Goal: Transaction & Acquisition: Purchase product/service

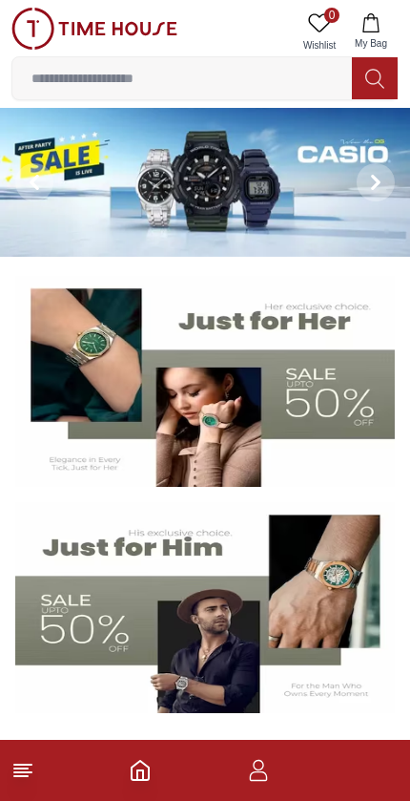
click at [158, 601] on img at bounding box center [205, 607] width 380 height 211
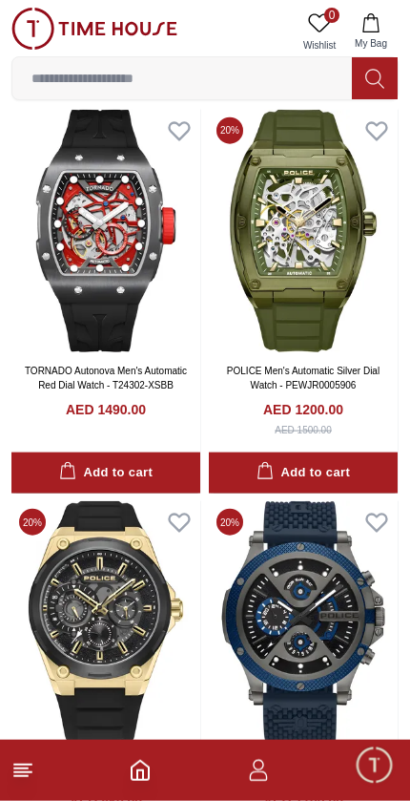
scroll to position [1245, 0]
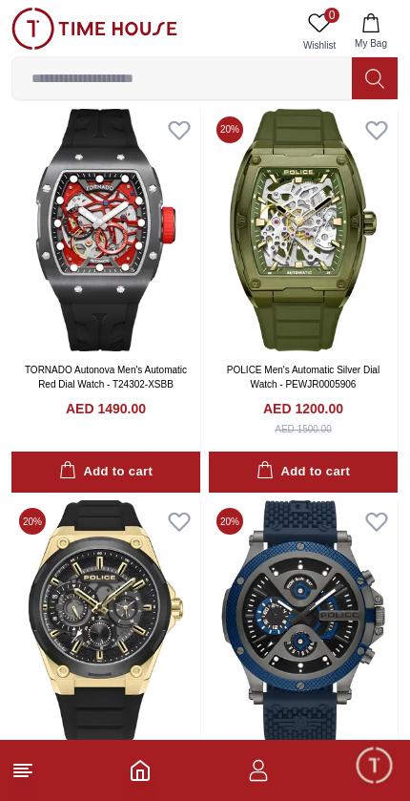
click at [69, 208] on img at bounding box center [105, 230] width 189 height 243
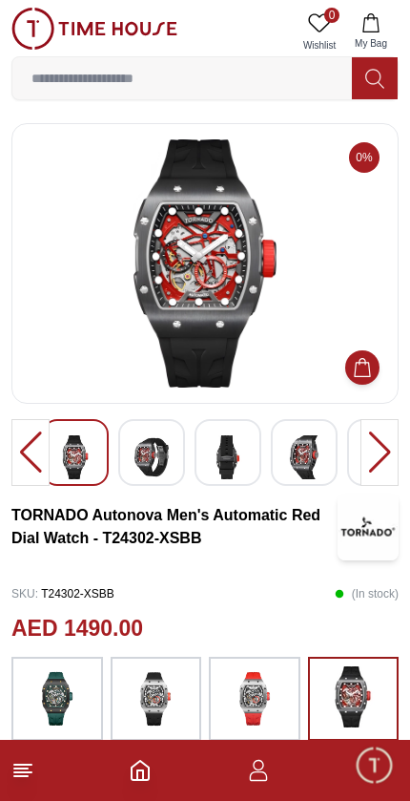
click at [232, 462] on img at bounding box center [228, 457] width 34 height 44
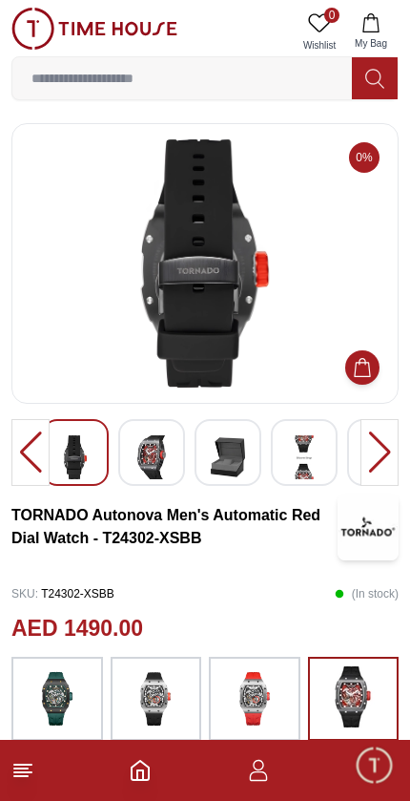
click at [305, 463] on img at bounding box center [304, 457] width 34 height 44
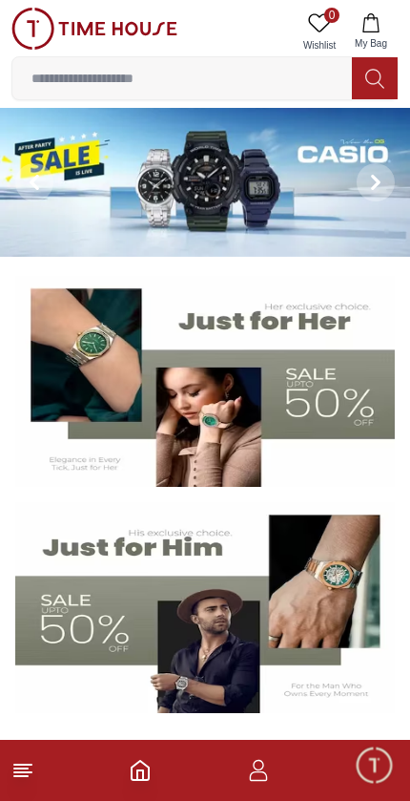
click at [219, 603] on img at bounding box center [205, 607] width 380 height 211
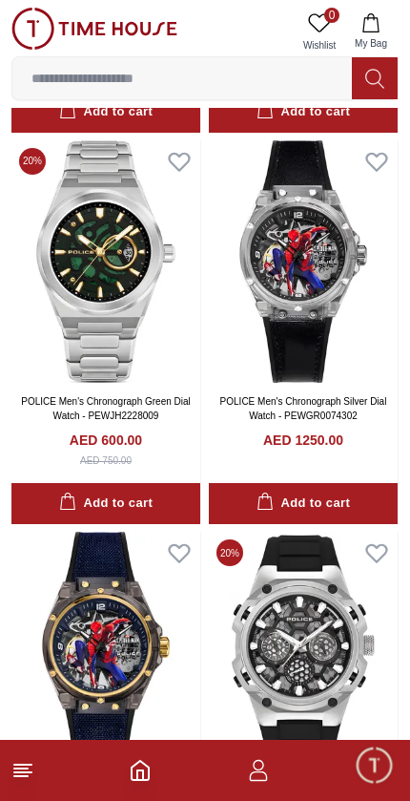
scroll to position [2781, 0]
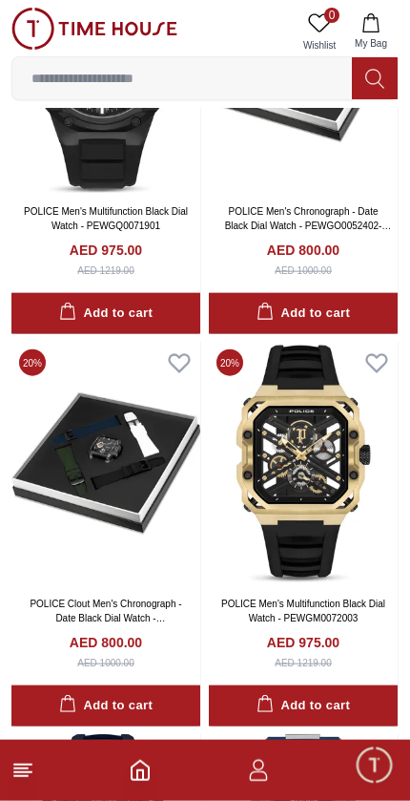
scroll to position [3736, 0]
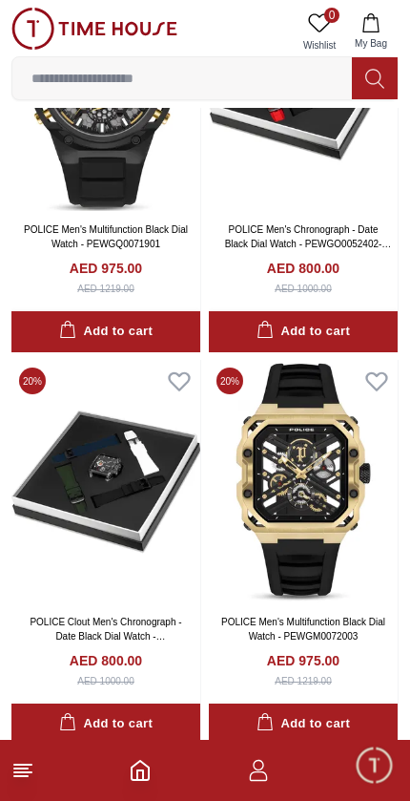
click at [129, 509] on img at bounding box center [105, 481] width 189 height 243
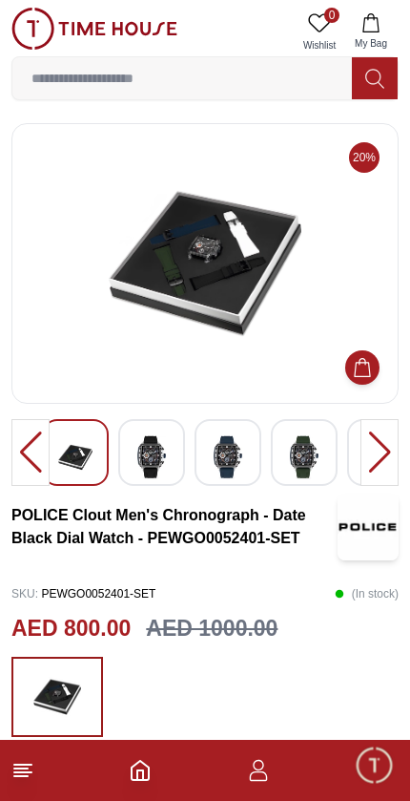
click at [157, 460] on img at bounding box center [152, 457] width 34 height 44
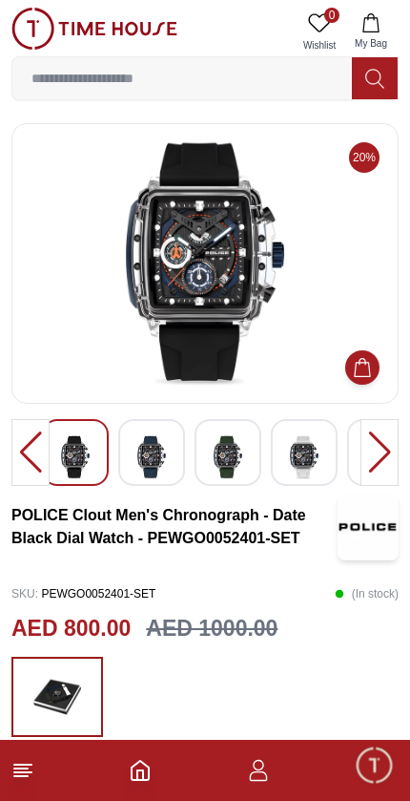
click at [165, 453] on img at bounding box center [152, 457] width 34 height 44
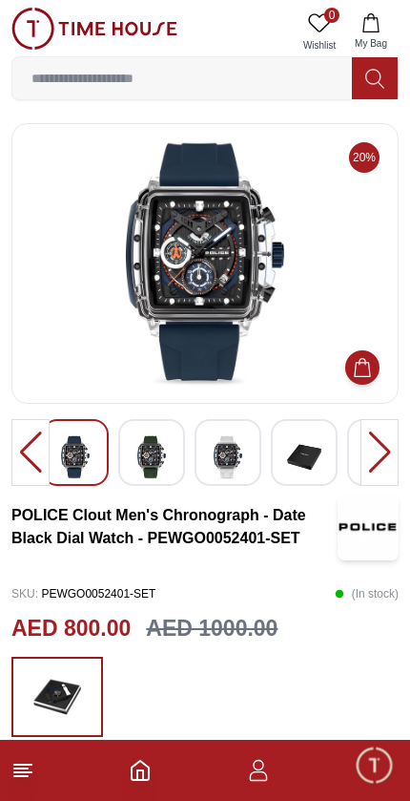
click at [236, 459] on img at bounding box center [228, 457] width 34 height 44
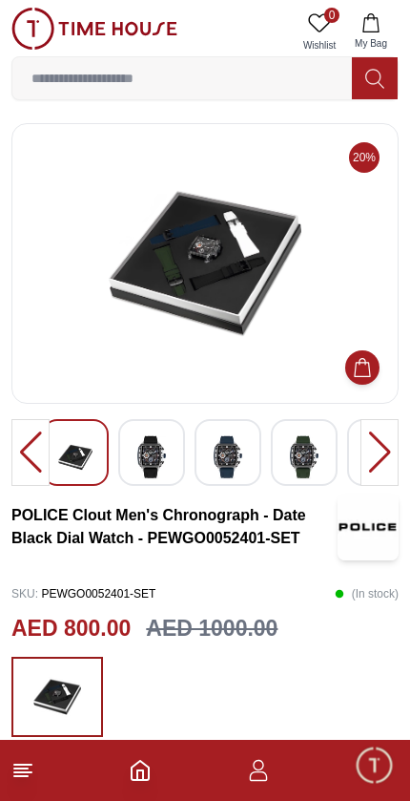
click at [242, 456] on img at bounding box center [228, 457] width 34 height 44
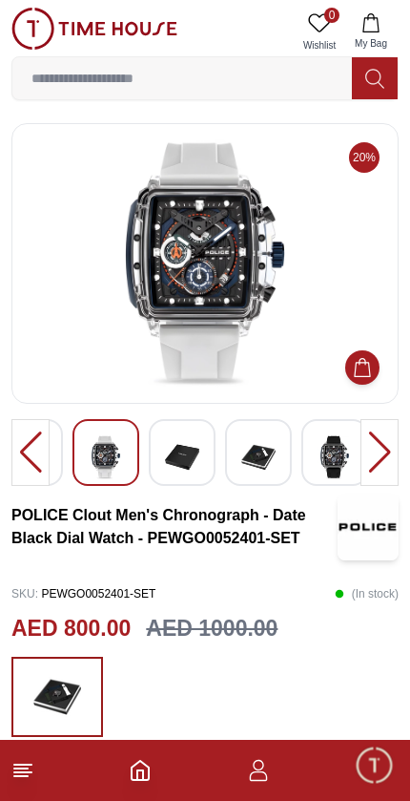
click at [380, 451] on div at bounding box center [380, 452] width 38 height 67
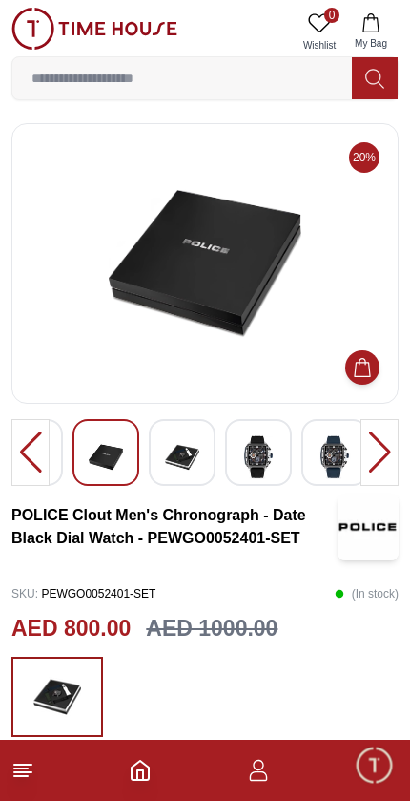
click at [384, 453] on div at bounding box center [380, 452] width 38 height 67
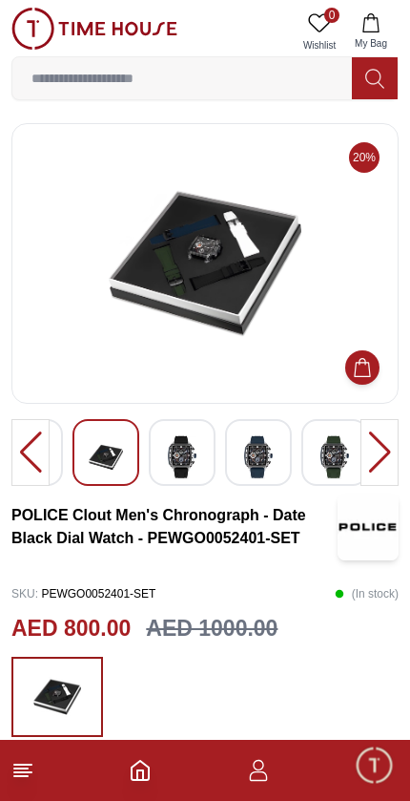
click at [385, 455] on div at bounding box center [380, 452] width 38 height 67
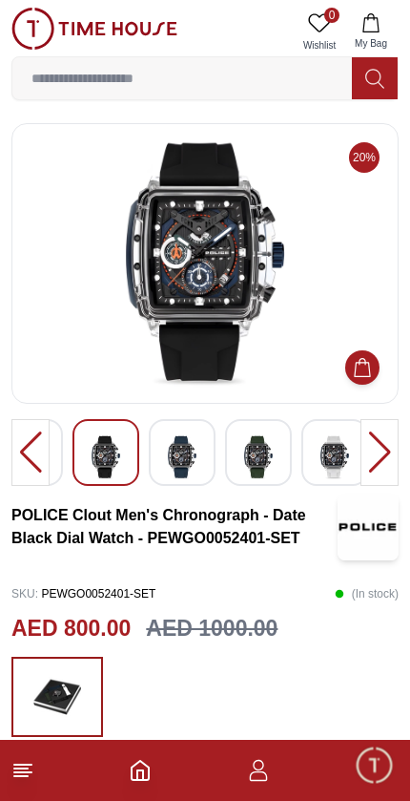
click at [31, 772] on line at bounding box center [22, 772] width 17 height 0
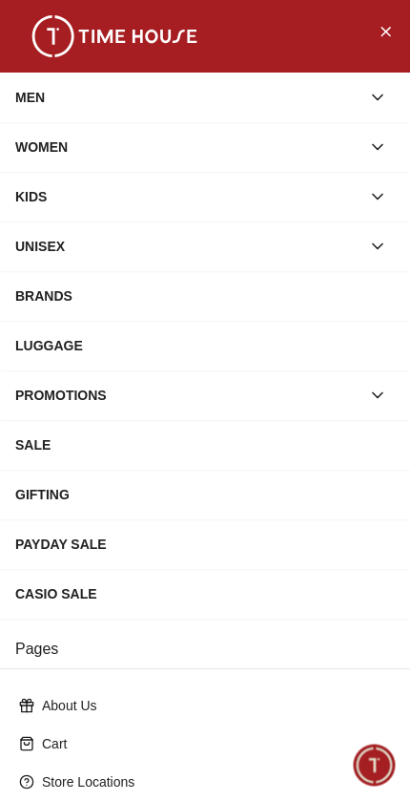
click at [34, 85] on div "MEN" at bounding box center [188, 97] width 346 height 34
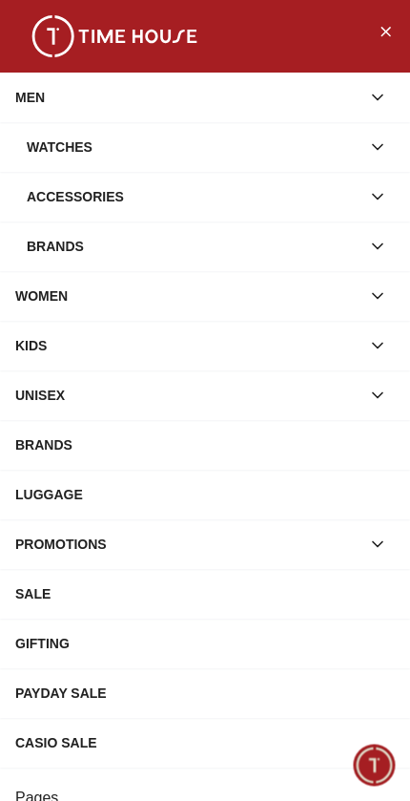
click at [42, 143] on div "Watches" at bounding box center [194, 147] width 334 height 34
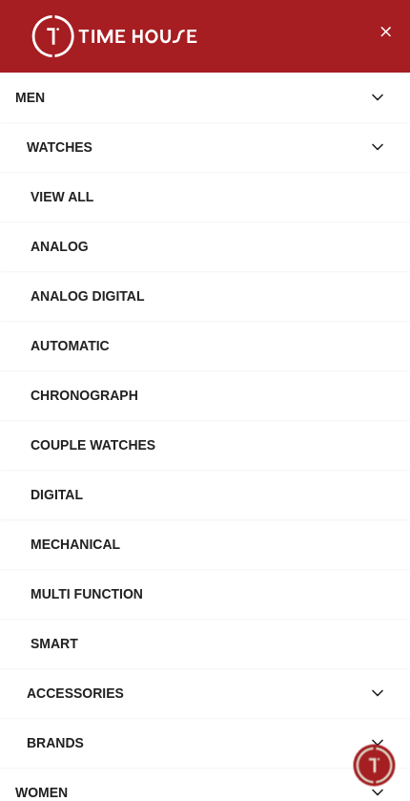
click at [51, 191] on div "View All" at bounding box center [213, 196] width 365 height 34
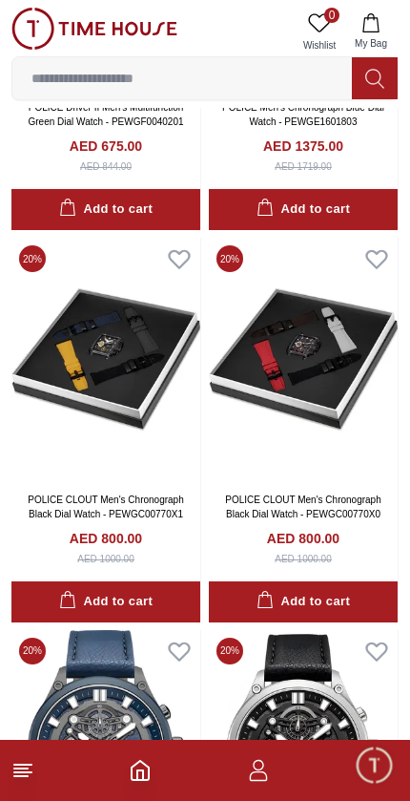
scroll to position [5426, 0]
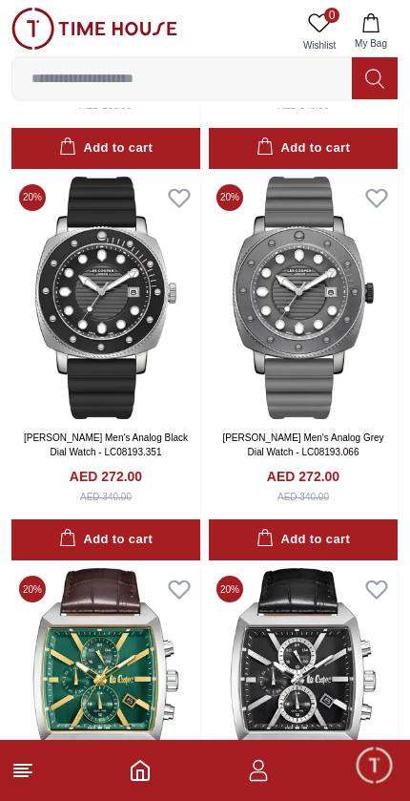
scroll to position [8194, 0]
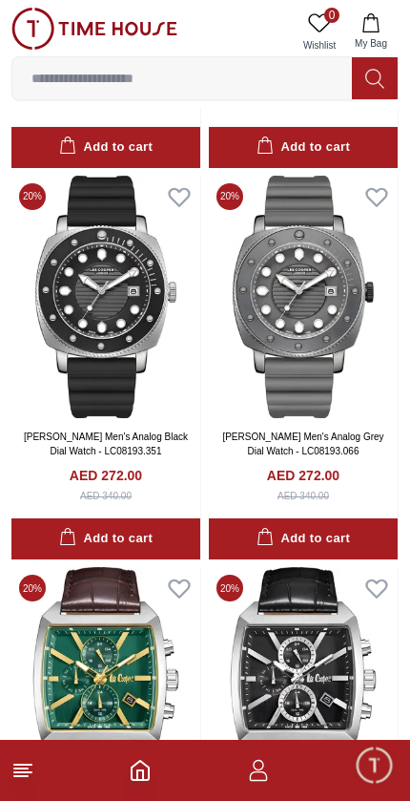
click at [378, 188] on icon at bounding box center [377, 196] width 20 height 17
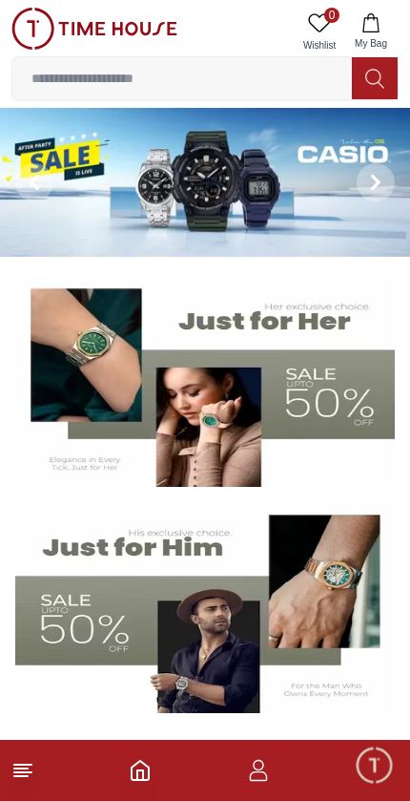
click at [179, 589] on img at bounding box center [205, 607] width 380 height 211
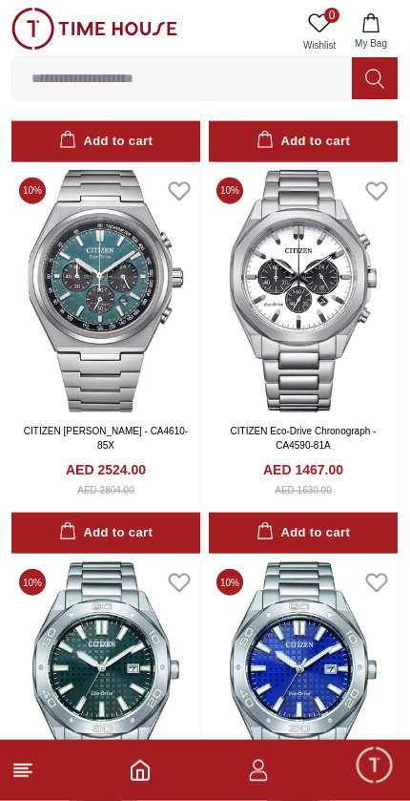
scroll to position [9768, 0]
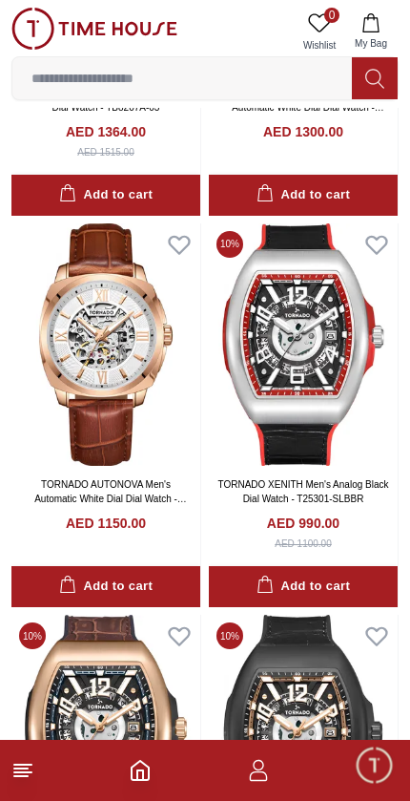
scroll to position [17487, 0]
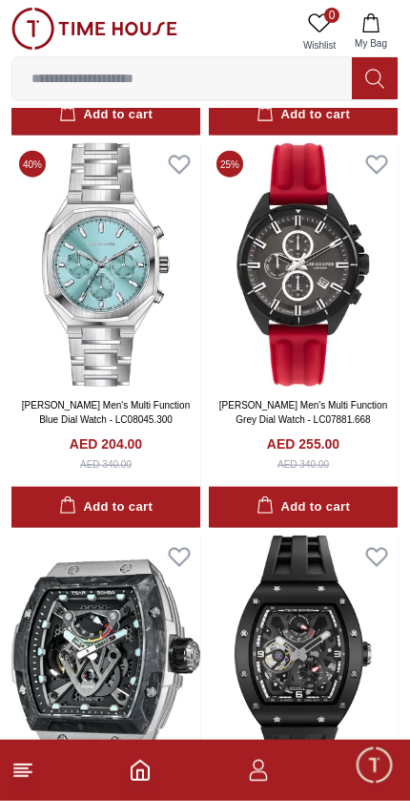
scroll to position [21884, 0]
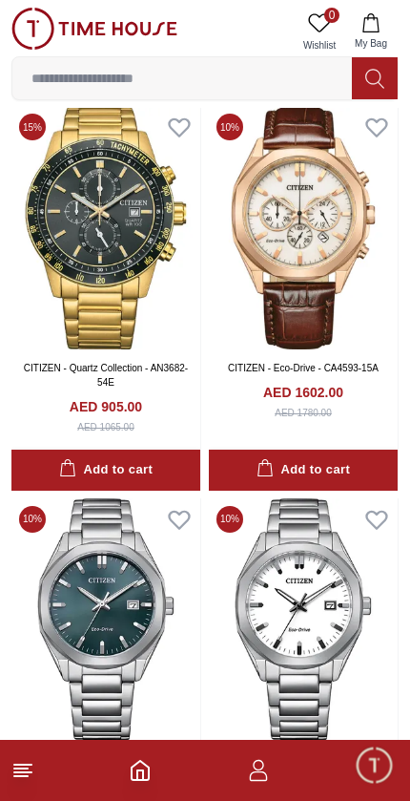
scroll to position [26565, 0]
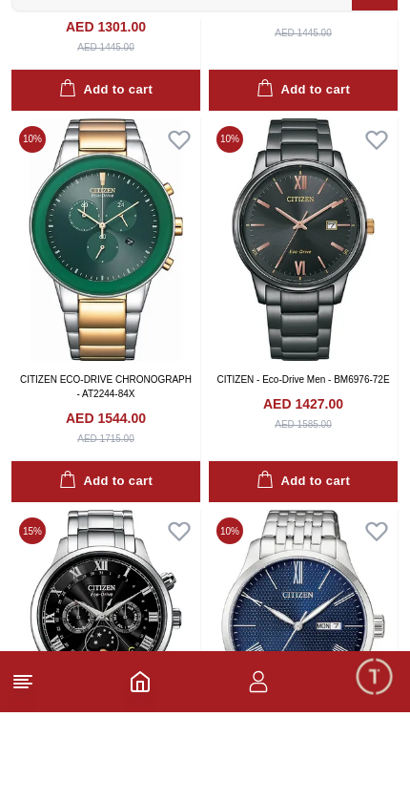
scroll to position [30717, 0]
